Goal: Task Accomplishment & Management: Use online tool/utility

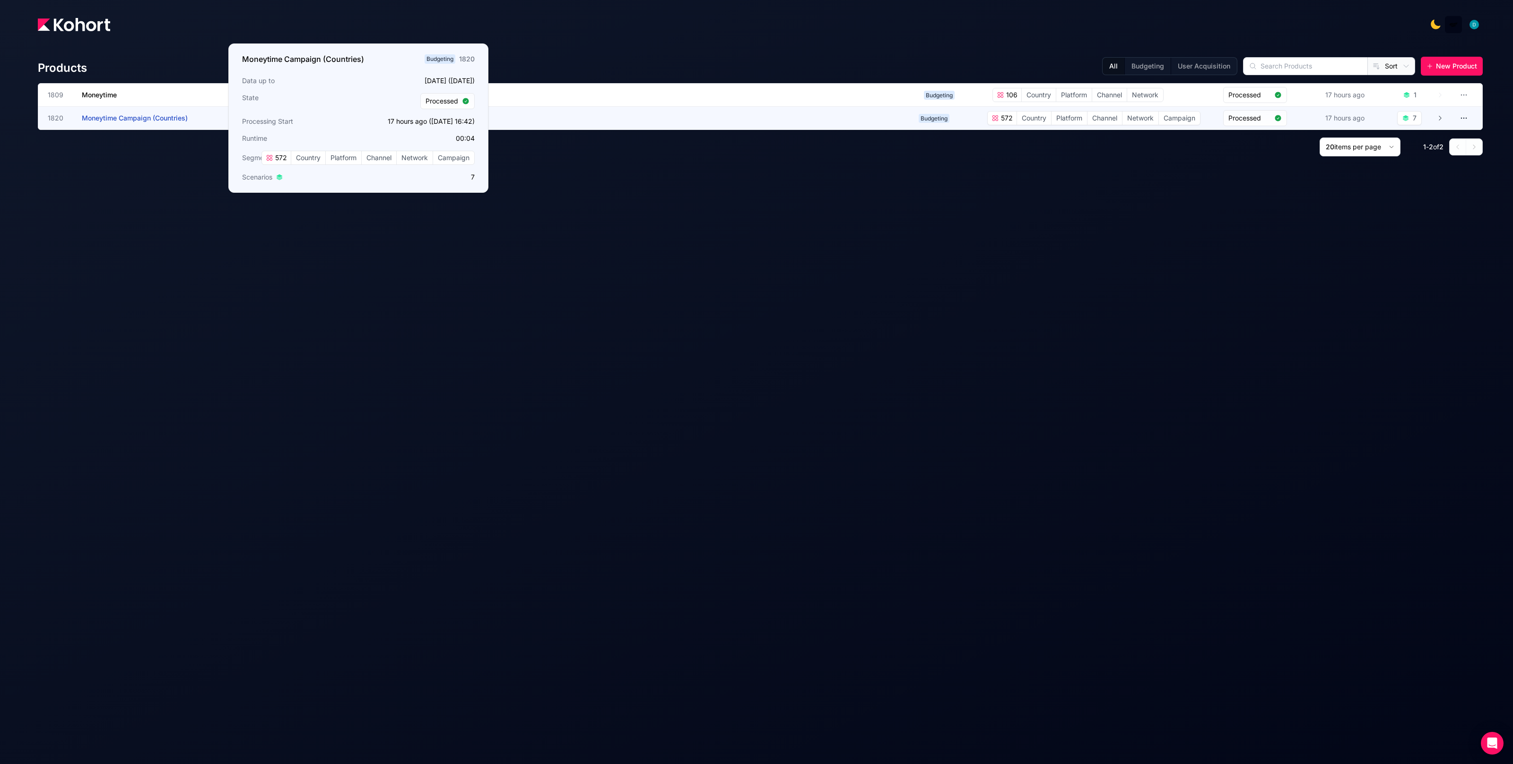
click at [158, 121] on span "Moneytime Campaign (Countries)" at bounding box center [135, 118] width 106 height 8
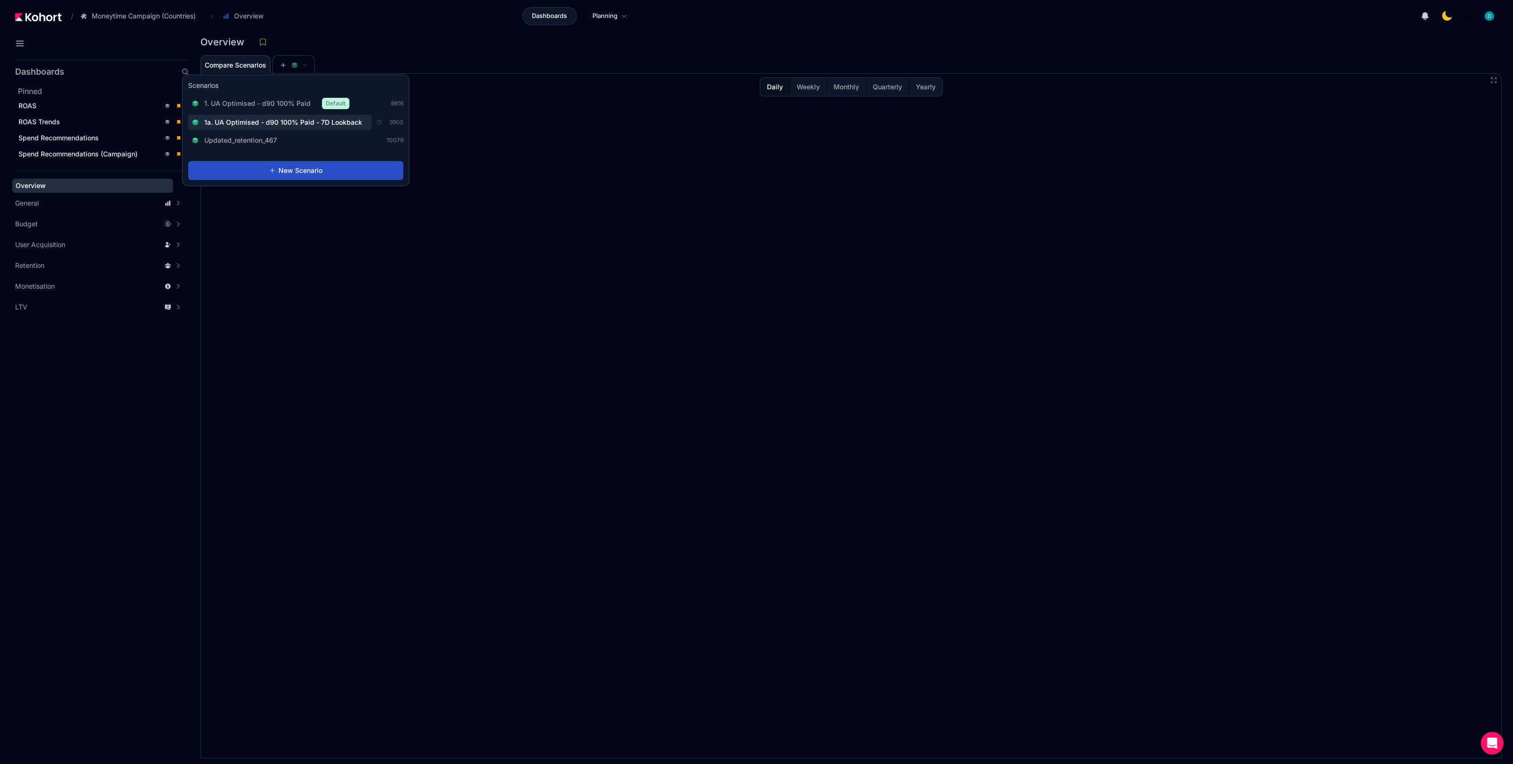
click at [285, 123] on span "1a. UA Optimised - d90 100% Paid - 7D Lookback" at bounding box center [283, 122] width 158 height 9
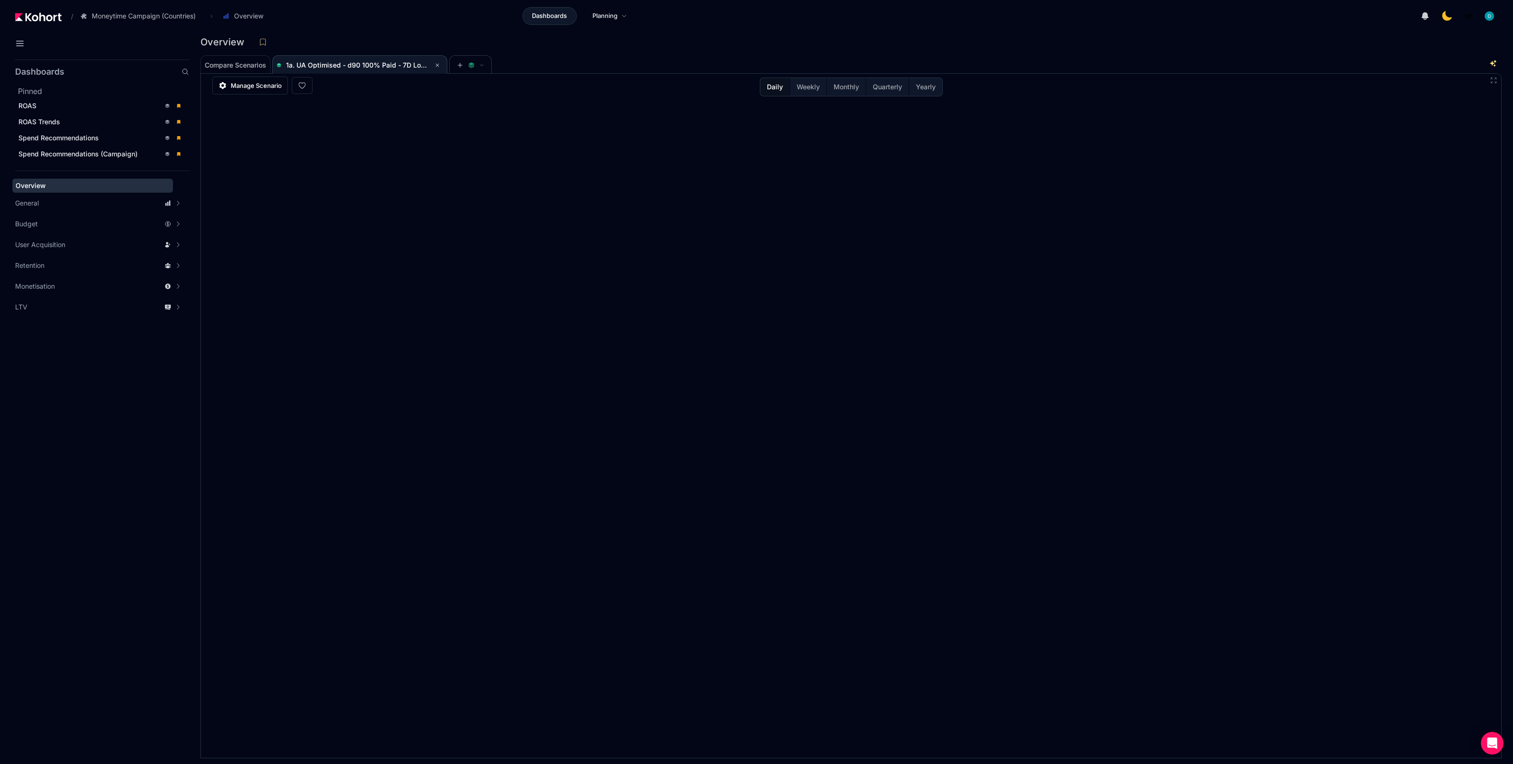
click at [434, 33] on header "/ Moneytime Campaign (Countries) Go to products list Moneytime Moneytime Campai…" at bounding box center [756, 17] width 1513 height 35
click at [62, 110] on div "ROAS" at bounding box center [89, 105] width 142 height 9
